Goal: Find specific page/section: Find specific page/section

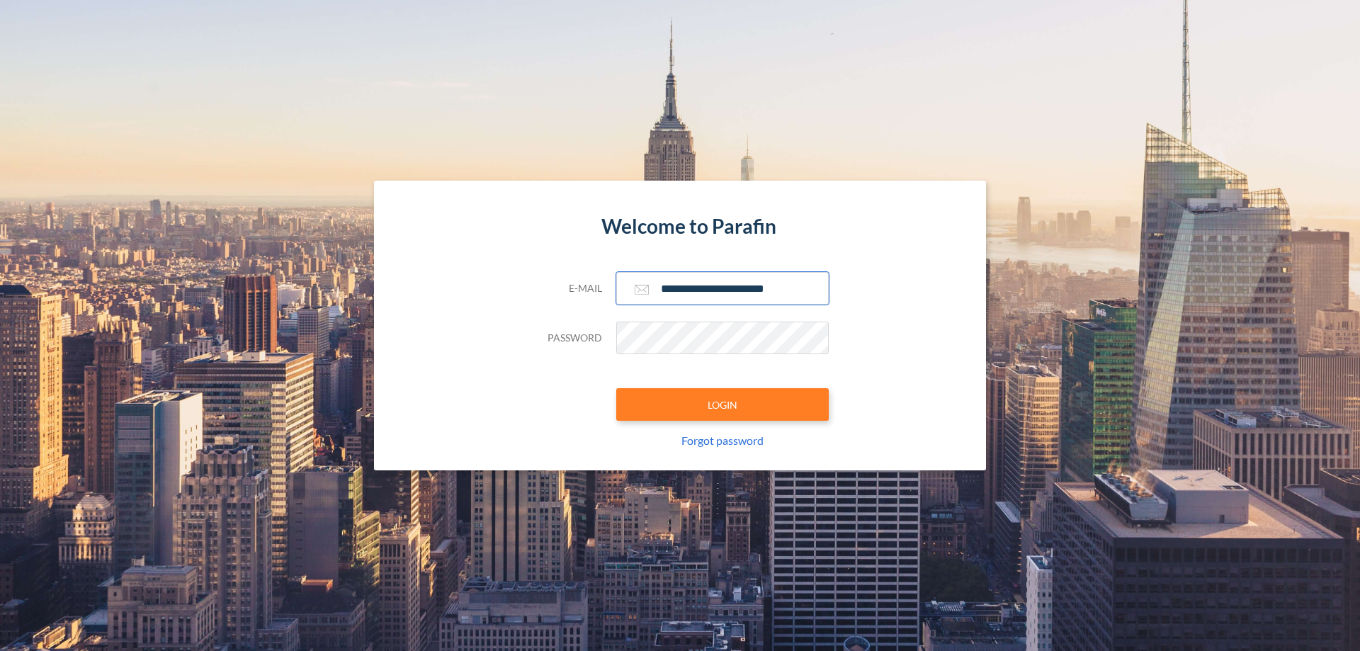
type input "**********"
click at [723, 405] on button "LOGIN" at bounding box center [722, 404] width 213 height 33
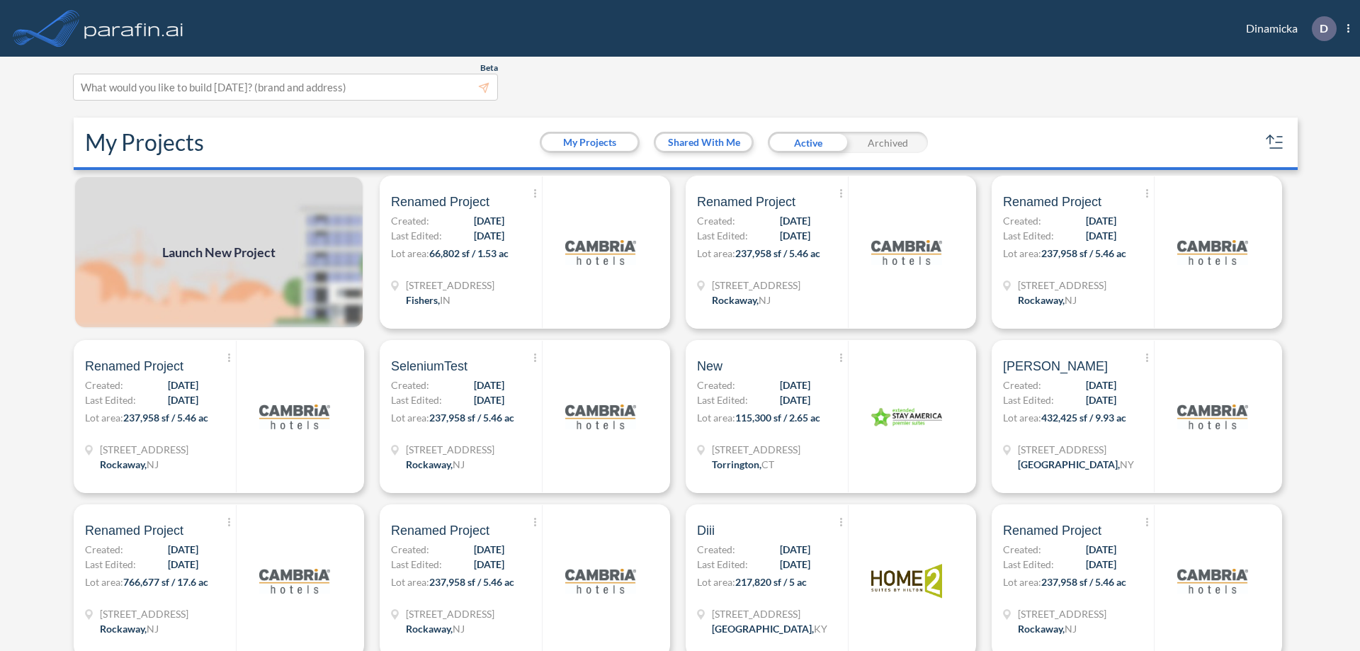
scroll to position [4, 0]
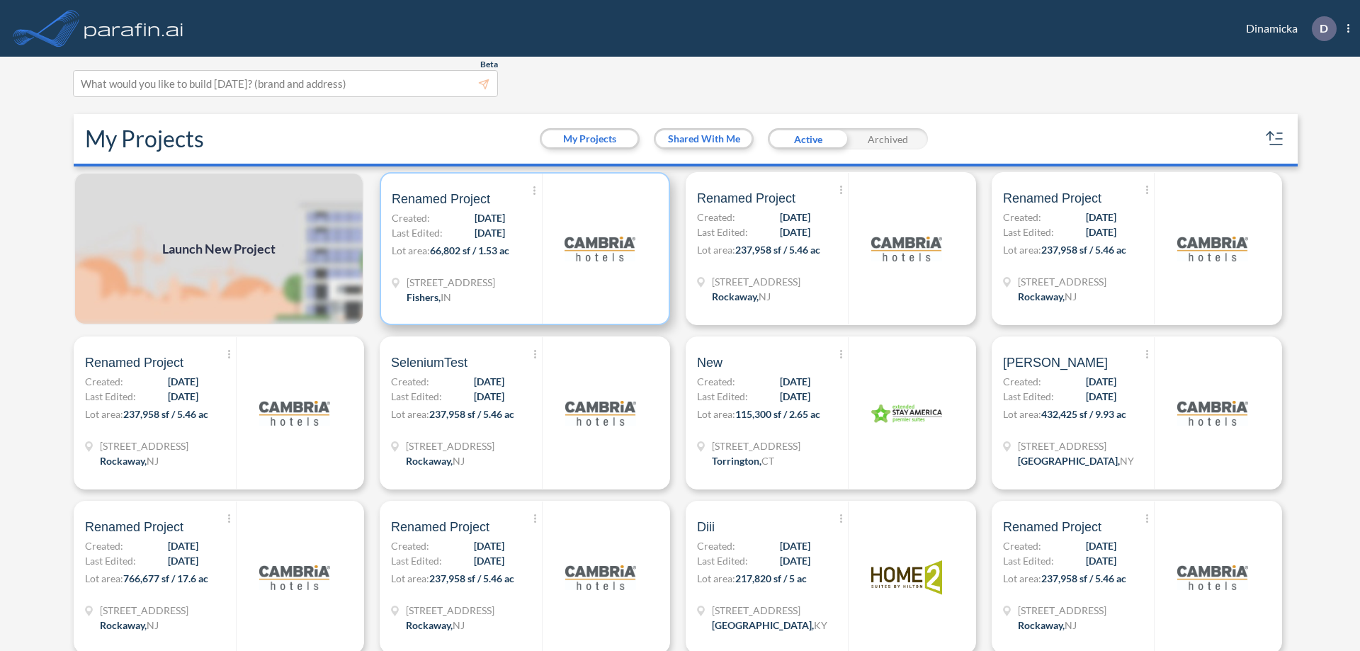
click at [522, 249] on p "Lot area: 66,802 sf / 1.53 ac" at bounding box center [467, 253] width 150 height 21
